Goal: Transaction & Acquisition: Purchase product/service

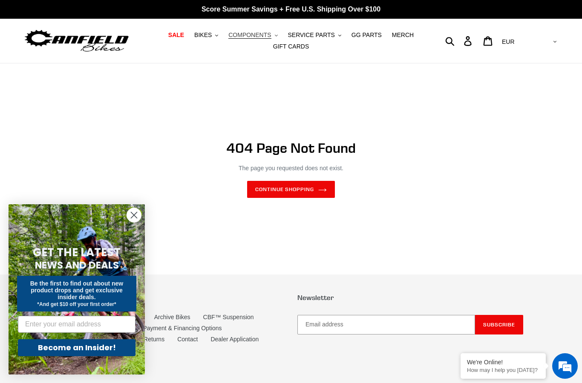
click at [254, 35] on span "COMPONENTS" at bounding box center [249, 35] width 43 height 7
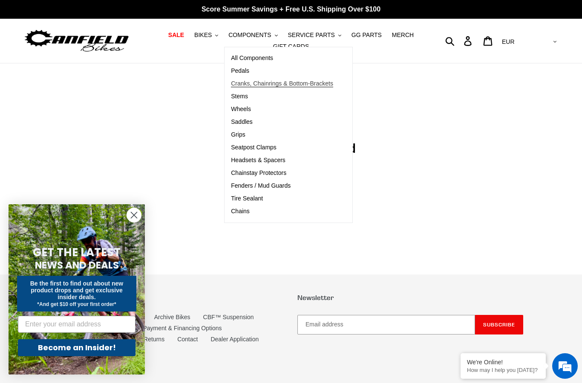
click at [280, 86] on span "Cranks, Chainrings & Bottom-Brackets" at bounding box center [282, 83] width 102 height 7
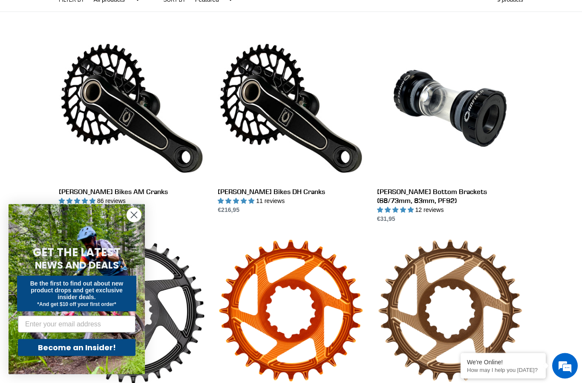
scroll to position [223, 0]
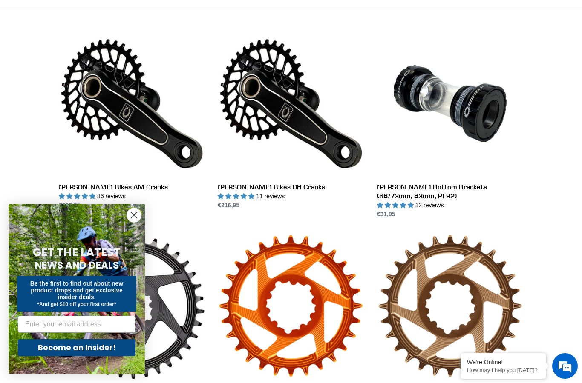
click at [134, 222] on circle "Close dialog" at bounding box center [134, 215] width 14 height 14
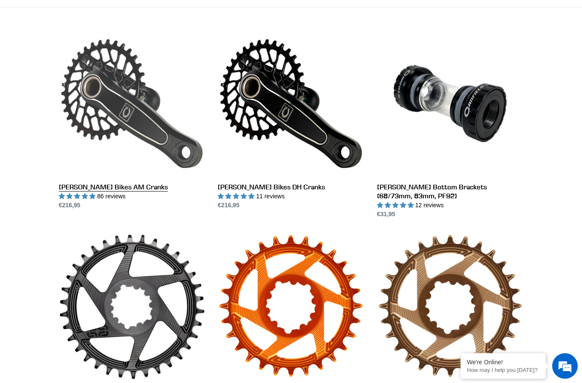
click at [108, 189] on link "[PERSON_NAME] Bikes AM Cranks" at bounding box center [132, 120] width 146 height 179
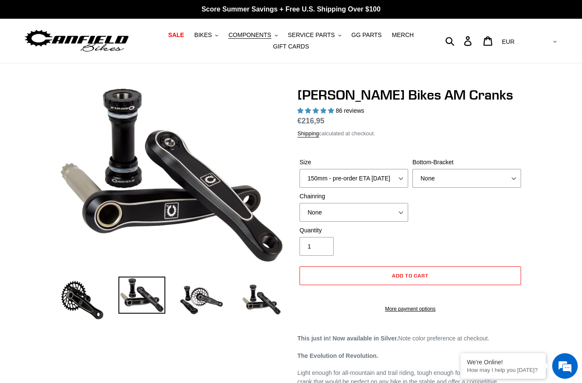
select select "highest-rating"
